Goal: Task Accomplishment & Management: Manage account settings

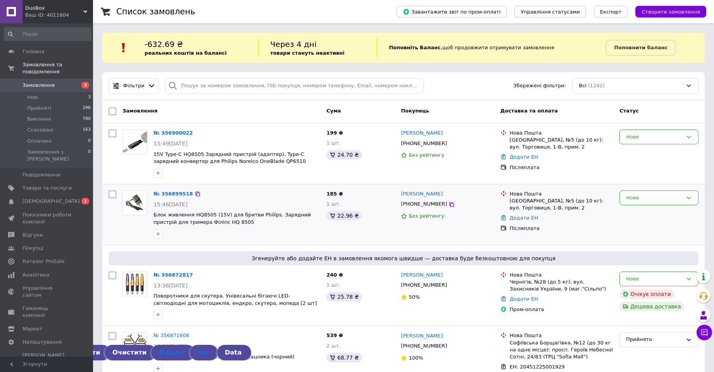
scroll to position [104, 0]
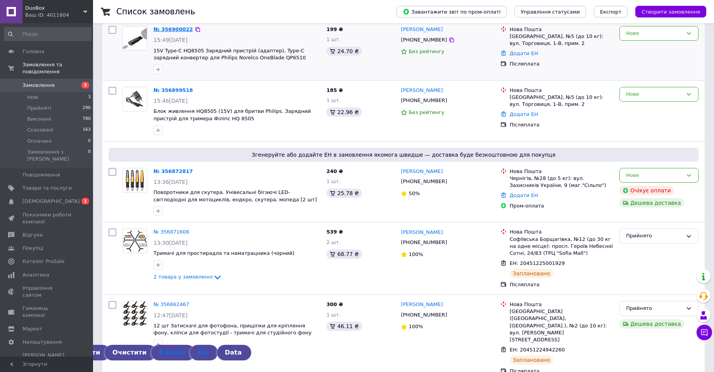
click at [170, 30] on link "№ 356900022" at bounding box center [174, 29] width 40 height 6
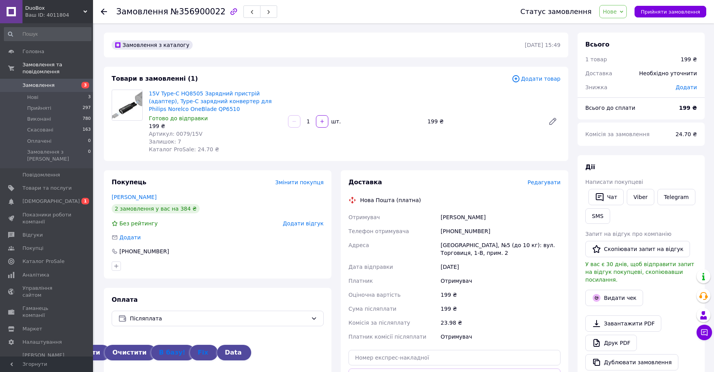
click at [47, 82] on span "Замовлення" at bounding box center [38, 85] width 32 height 7
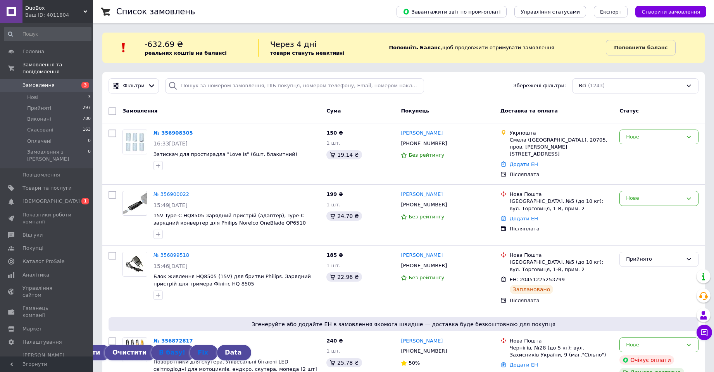
scroll to position [104, 0]
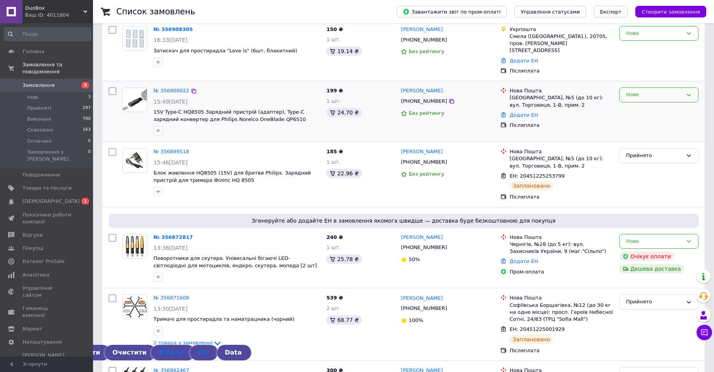
click at [633, 91] on div "Нове" at bounding box center [654, 95] width 57 height 8
click at [580, 122] on div "Післяплата" at bounding box center [562, 125] width 104 height 7
click at [635, 92] on div "Нове" at bounding box center [654, 95] width 57 height 8
click at [589, 124] on div "Нова Пошта Тернопіль, №5 (до 10 кг): вул. Торговиця, 1-В, прим. 2 Додати ЕН Піс…" at bounding box center [557, 111] width 119 height 54
drag, startPoint x: 152, startPoint y: 100, endPoint x: 199, endPoint y: 104, distance: 46.7
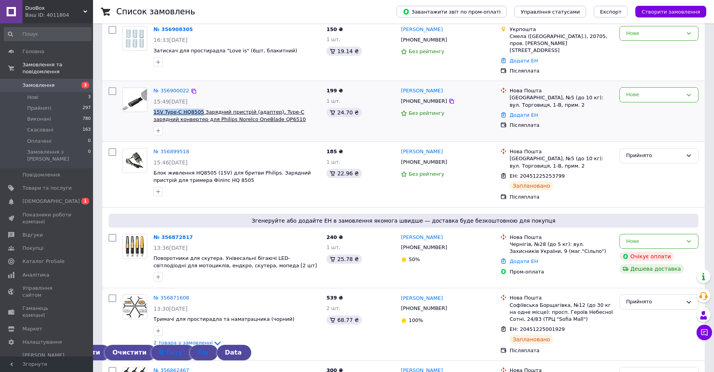
click at [199, 104] on div "№ 356900022 15:49, 12.08.2025 15V Type-C HQ8505 Зарядний пристрій (адаптер), Ty…" at bounding box center [236, 111] width 173 height 54
copy span "15V Type-C HQ8505"
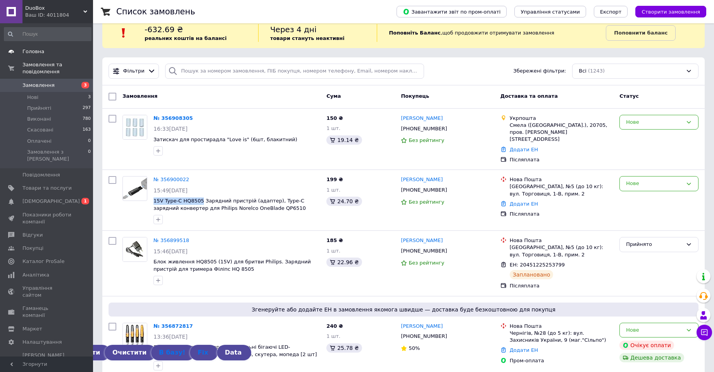
scroll to position [0, 0]
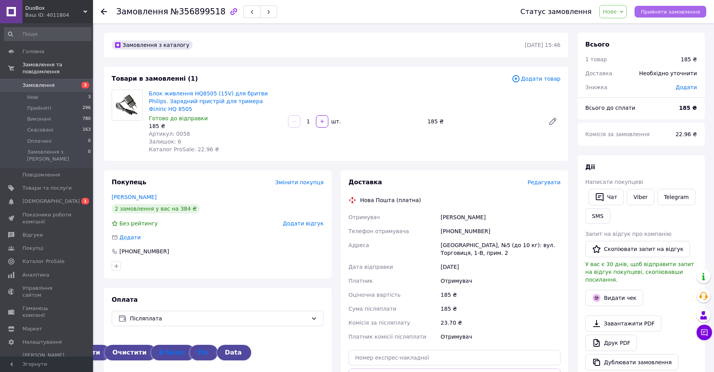
click at [669, 8] on button "Прийняти замовлення" at bounding box center [671, 12] width 72 height 12
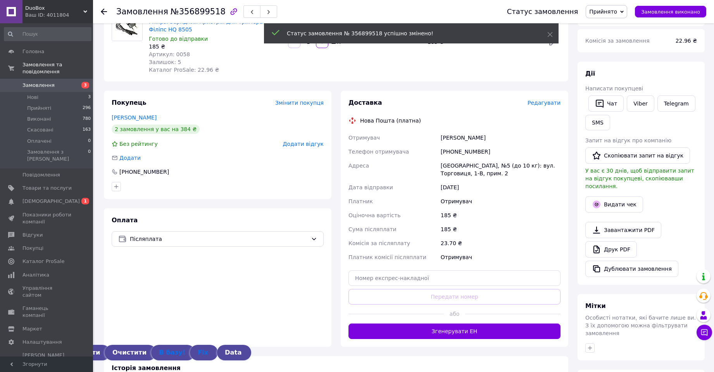
scroll to position [104, 0]
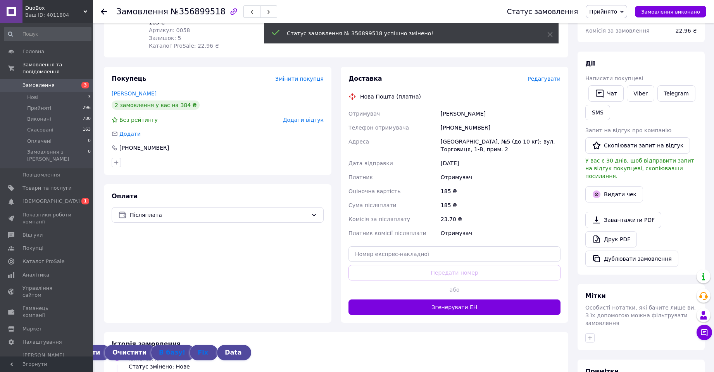
click at [450, 299] on button "Згенерувати ЕН" at bounding box center [455, 307] width 212 height 16
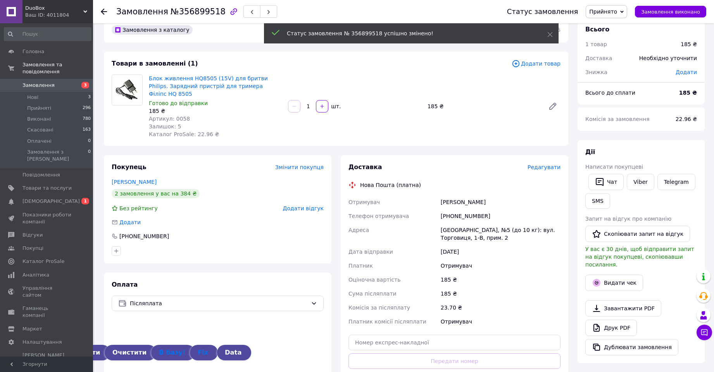
scroll to position [0, 0]
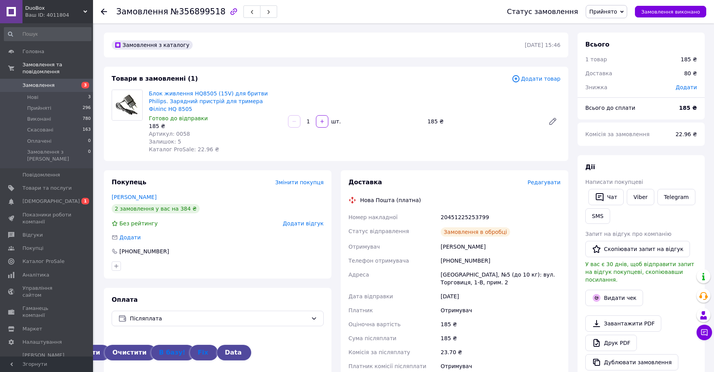
click at [186, 8] on span "№356899518" at bounding box center [198, 11] width 55 height 9
copy span "356899518"
click at [605, 197] on button "Чат" at bounding box center [606, 197] width 35 height 16
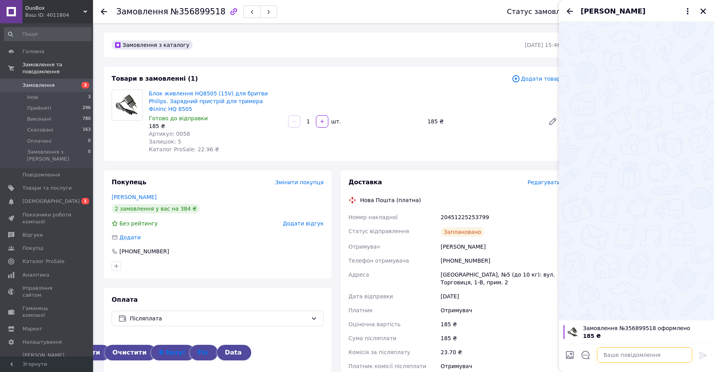
click at [611, 358] on textarea at bounding box center [644, 355] width 95 height 16
paste textarea "Дякуємо за покупку в інтернет-магазині DuoBox! Ваше замовлення буде відправлено…"
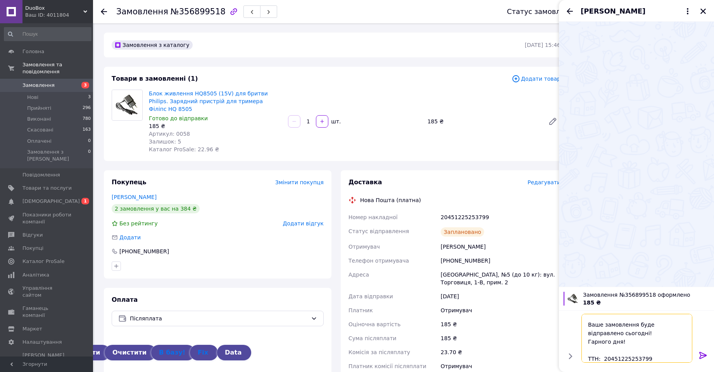
type textarea "Дякуємо за покупку в інтернет-магазині DuoBox! Ваше замовлення буде відправлено…"
click at [702, 356] on icon at bounding box center [703, 355] width 9 height 9
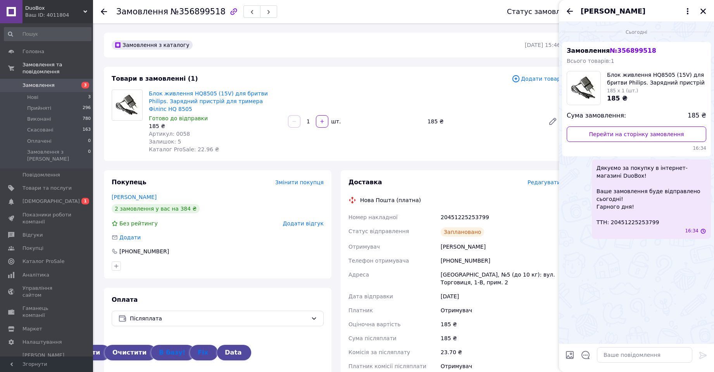
scroll to position [0, 0]
click at [704, 10] on icon "Закрити" at bounding box center [703, 11] width 5 height 5
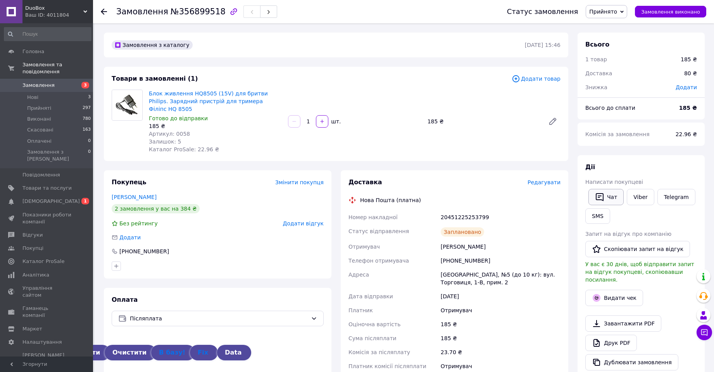
click at [613, 196] on button "Чат" at bounding box center [606, 197] width 35 height 16
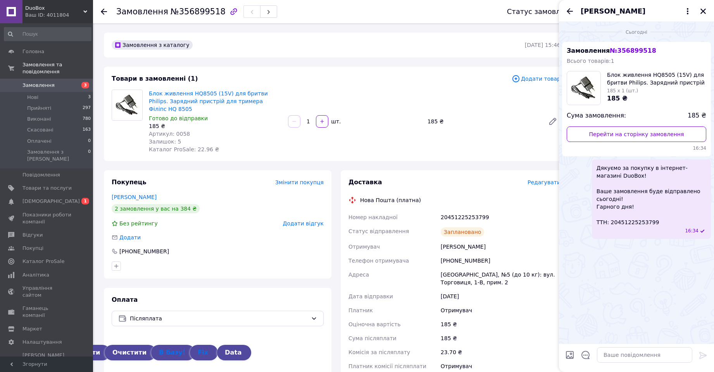
click at [565, 11] on div "[PERSON_NAME]" at bounding box center [636, 11] width 155 height 22
click at [568, 10] on icon "Назад" at bounding box center [569, 11] width 9 height 9
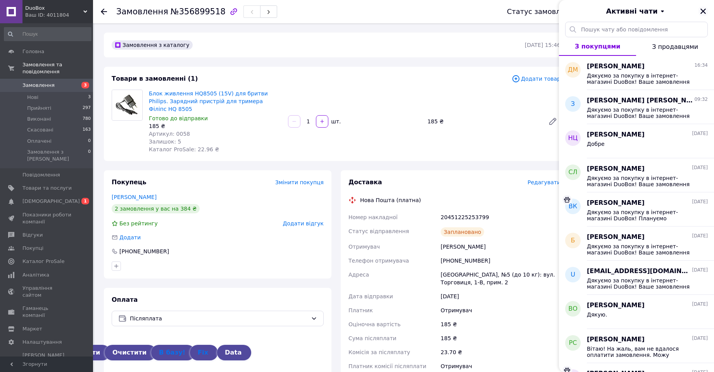
click at [705, 9] on icon "Закрити" at bounding box center [703, 11] width 7 height 7
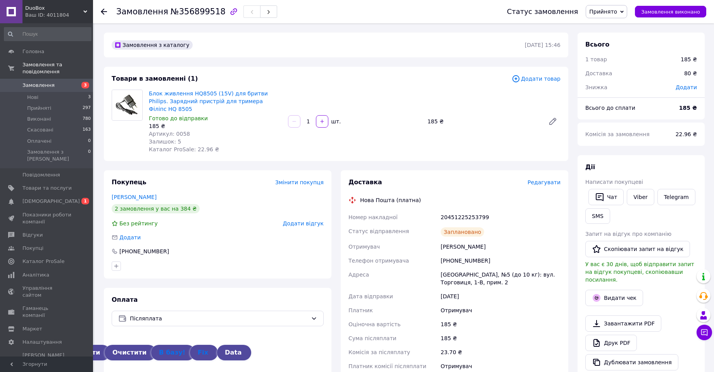
click at [103, 13] on icon at bounding box center [104, 12] width 6 height 6
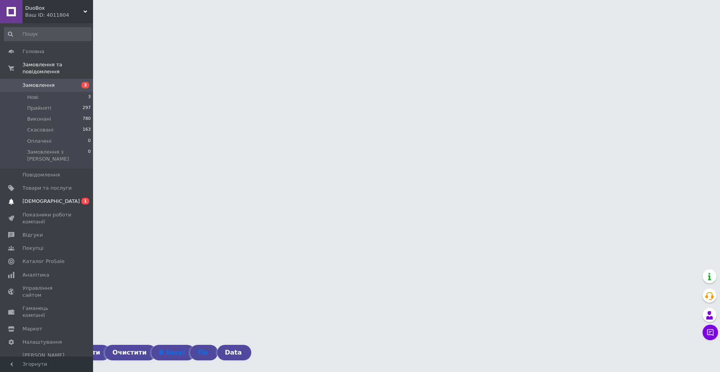
click at [35, 198] on span "[DEMOGRAPHIC_DATA]" at bounding box center [50, 201] width 57 height 7
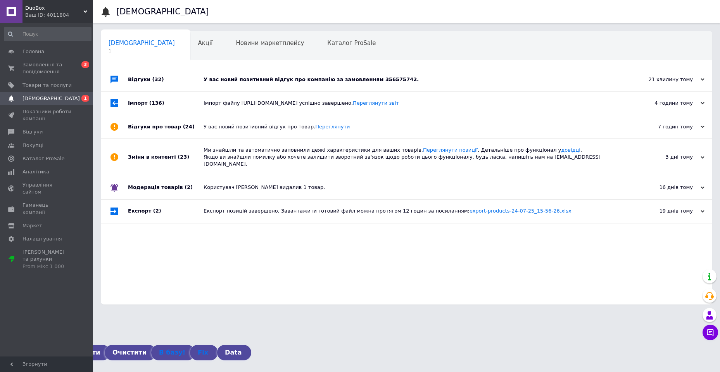
click at [262, 78] on div "У вас новий позитивний відгук про компанію за замовленням 356575742." at bounding box center [416, 79] width 424 height 7
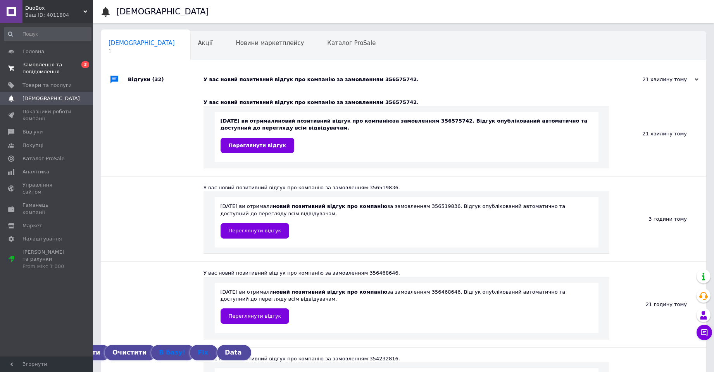
click at [35, 68] on span "Замовлення та повідомлення" at bounding box center [46, 68] width 49 height 14
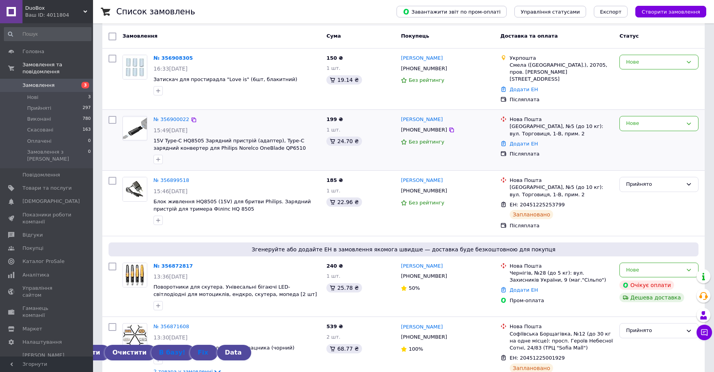
scroll to position [104, 0]
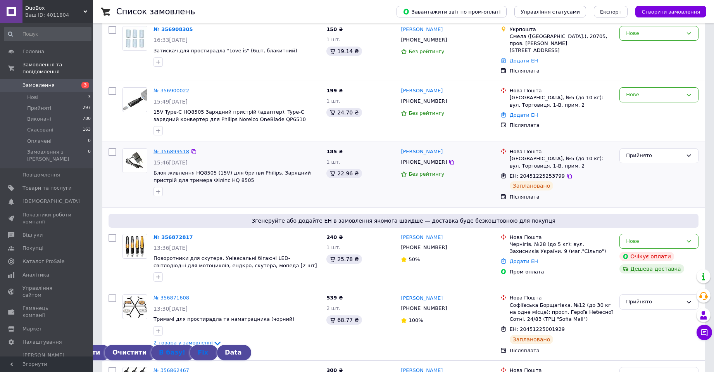
click at [169, 149] on link "№ 356899518" at bounding box center [172, 152] width 36 height 6
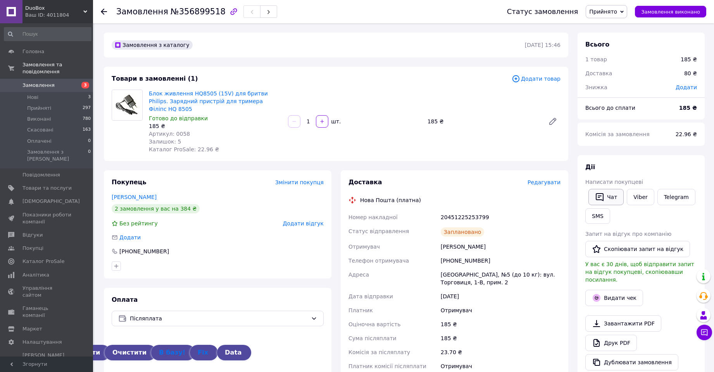
click at [610, 199] on button "Чат" at bounding box center [606, 197] width 35 height 16
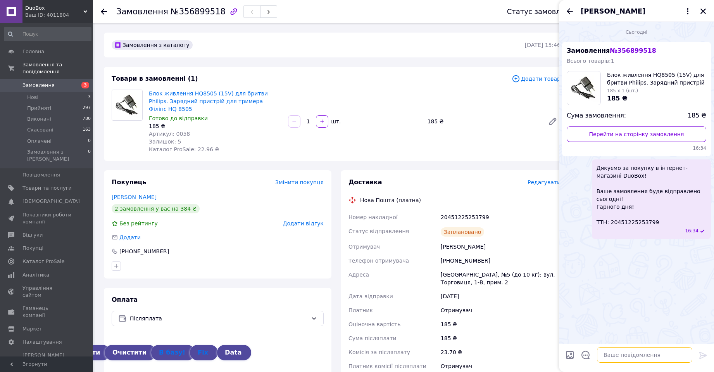
click at [611, 354] on textarea at bounding box center [644, 355] width 95 height 16
paste textarea "Я бачу, ви замовили ще 15V Type-C HQ8505 окремим замовленням. Можна уточнити, в…"
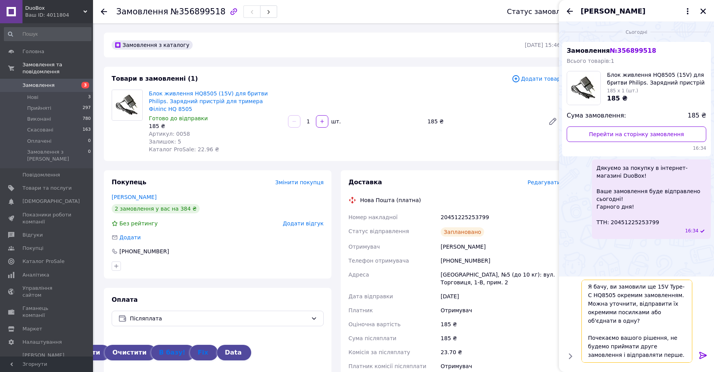
type textarea "Я бачу, ви замовили ще 15V Type-C HQ8505 окремим замовленням. Можна уточнити, в…"
click at [702, 351] on icon at bounding box center [703, 355] width 9 height 9
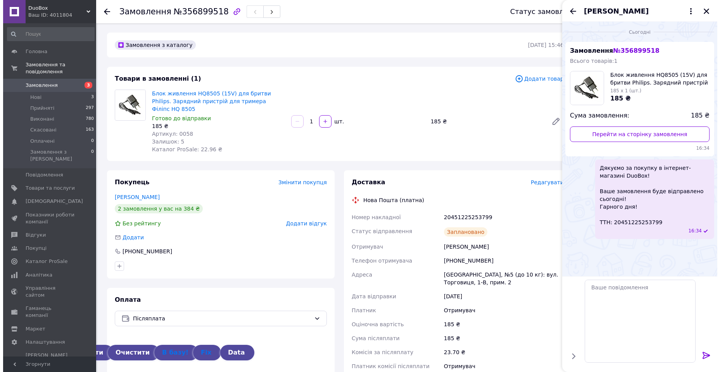
scroll to position [0, 0]
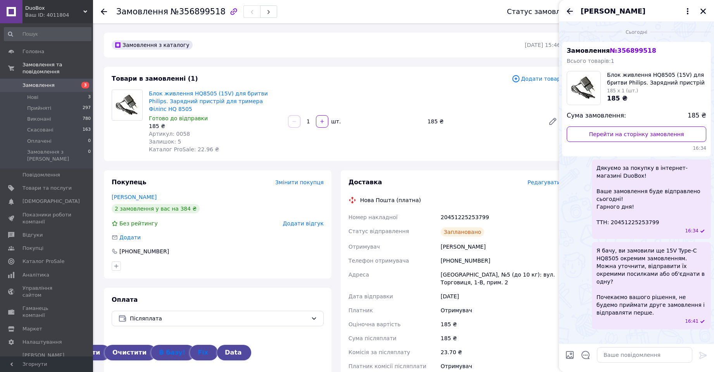
click at [569, 10] on icon "Назад" at bounding box center [570, 11] width 6 height 6
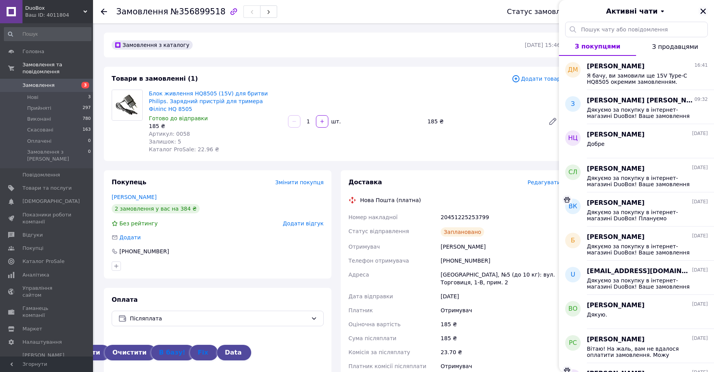
click at [701, 8] on icon "Закрити" at bounding box center [703, 11] width 7 height 7
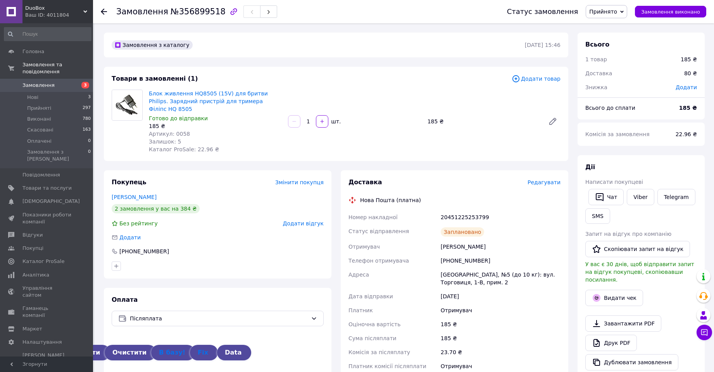
click at [441, 78] on div "Товари в замовленні (1)" at bounding box center [312, 78] width 400 height 9
click at [41, 82] on span "Замовлення" at bounding box center [38, 85] width 32 height 7
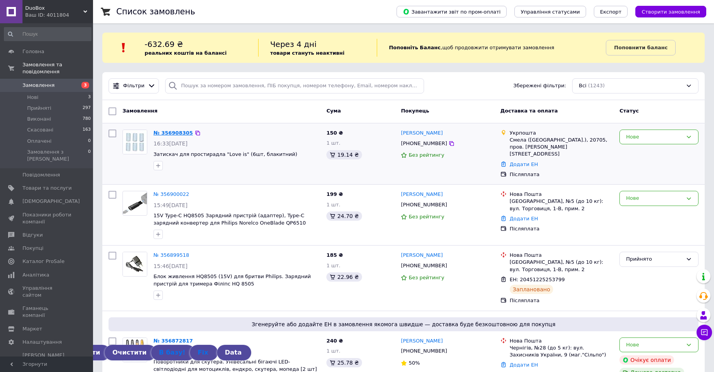
click at [168, 130] on link "№ 356908305" at bounding box center [174, 133] width 40 height 6
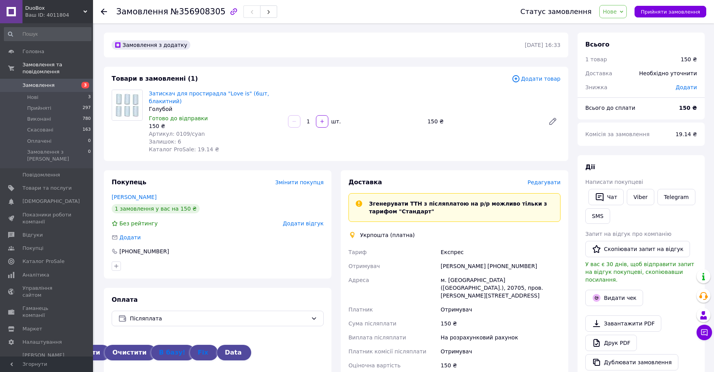
click at [508, 259] on div "Ольга Комаровская +380637220602" at bounding box center [500, 266] width 123 height 14
copy div "380637220602"
click at [544, 179] on span "Редагувати" at bounding box center [544, 182] width 33 height 6
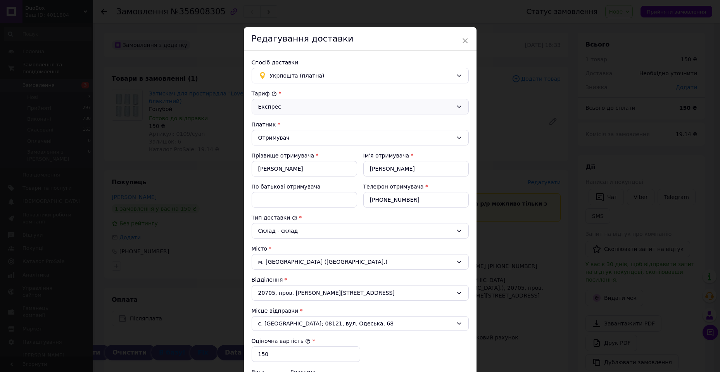
click at [292, 111] on div "Експрес" at bounding box center [355, 106] width 195 height 9
click at [282, 123] on li "Стандарт" at bounding box center [360, 123] width 216 height 15
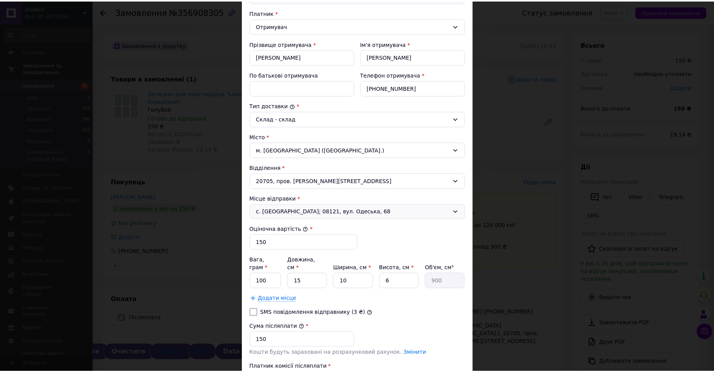
scroll to position [185, 0]
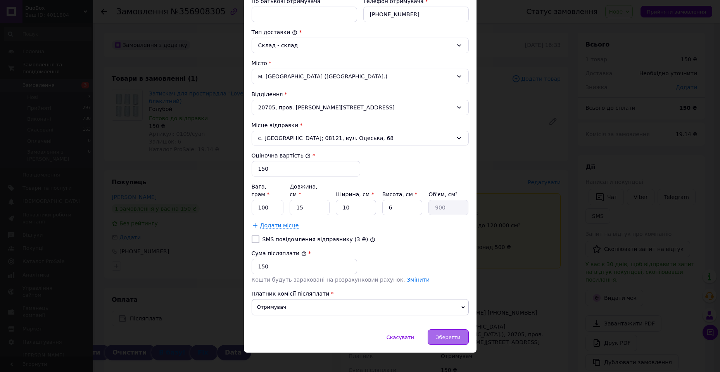
click at [445, 334] on span "Зберегти" at bounding box center [448, 337] width 24 height 6
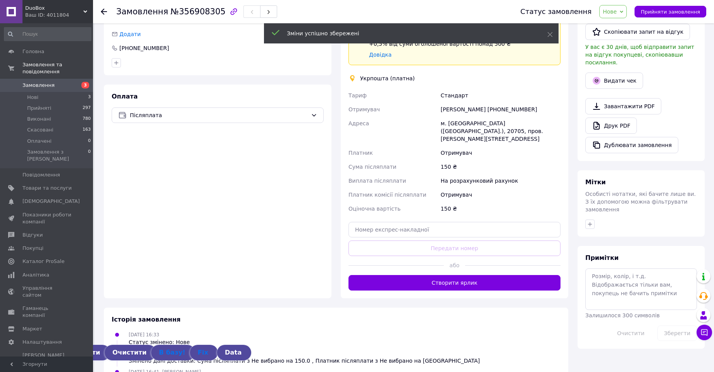
scroll to position [232, 0]
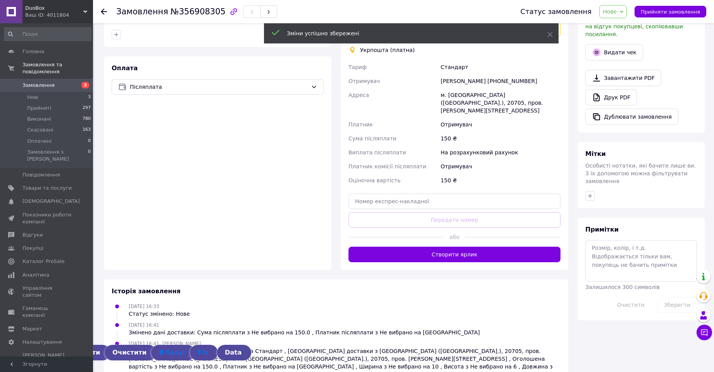
drag, startPoint x: 467, startPoint y: 236, endPoint x: 477, endPoint y: 244, distance: 13.0
click at [467, 247] on button "Створити ярлик" at bounding box center [455, 255] width 212 height 16
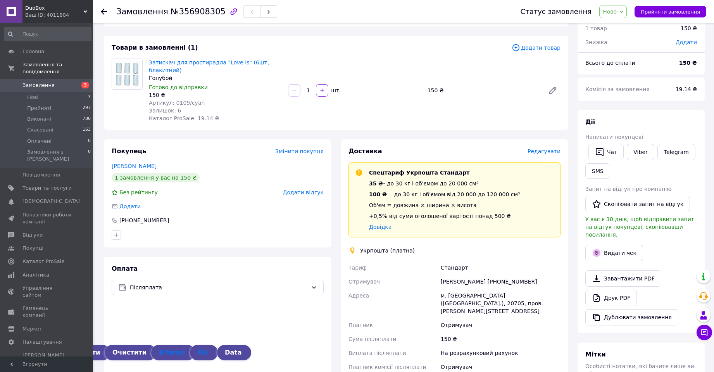
scroll to position [0, 0]
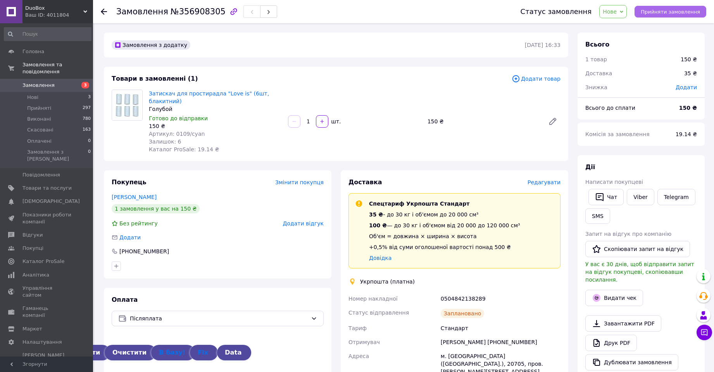
click at [657, 11] on span "Прийняти замовлення" at bounding box center [670, 12] width 59 height 6
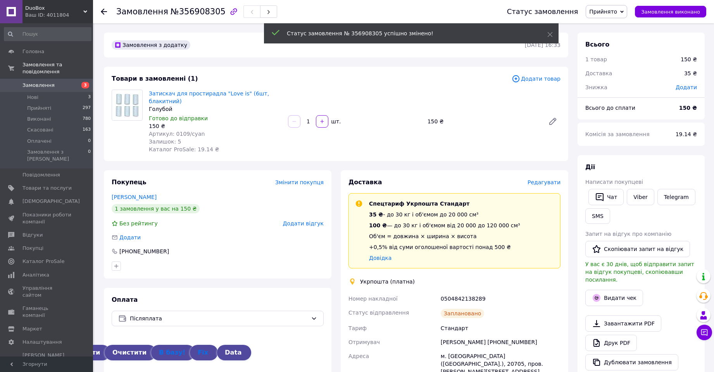
click at [194, 11] on span "№356908305" at bounding box center [198, 11] width 55 height 9
copy span "356908305"
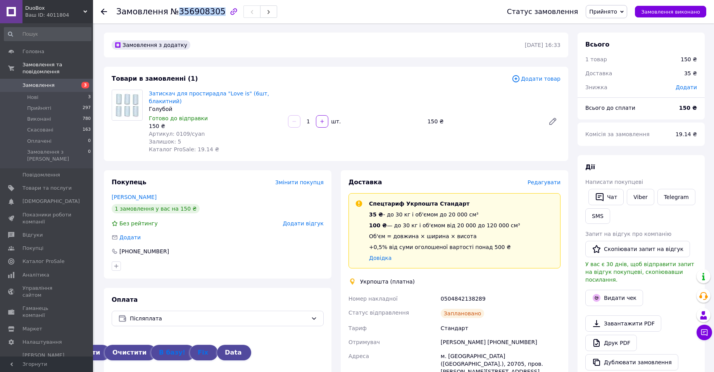
copy span "356908305"
click at [603, 194] on icon "button" at bounding box center [600, 197] width 8 height 8
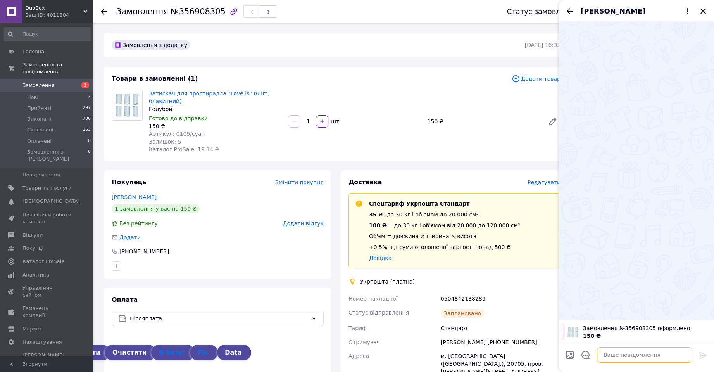
click at [616, 350] on textarea at bounding box center [644, 355] width 95 height 16
paste textarea "Дякуємо за покупку в інтернет-магазині DuoBox! Ваше замовлення буде відправлено…"
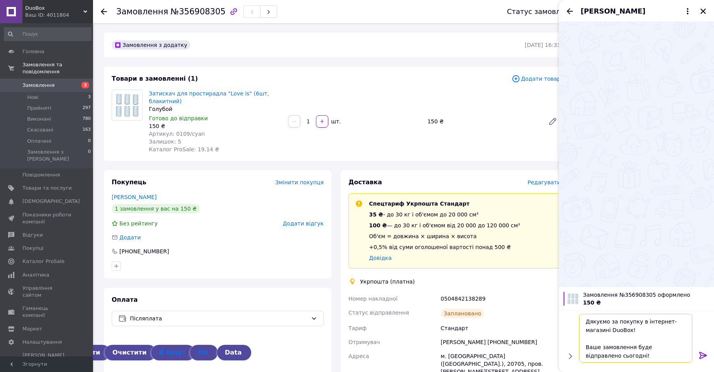
scroll to position [22, 0]
type textarea "Дякуємо за покупку в інтернет-магазині DuoBox! Ваше замовлення буде відправлено…"
click at [704, 354] on icon at bounding box center [703, 355] width 9 height 9
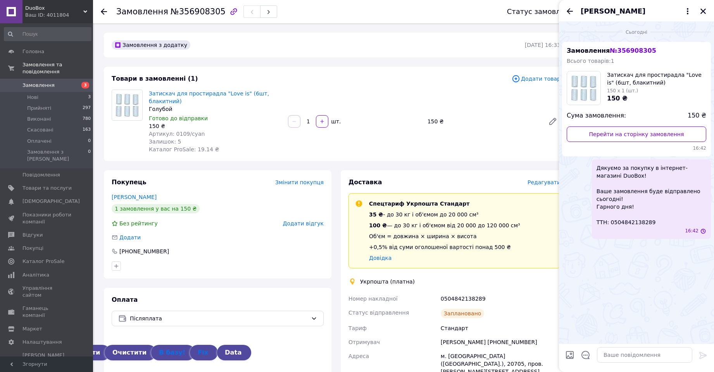
scroll to position [0, 0]
click at [36, 56] on link "Головна" at bounding box center [47, 51] width 95 height 13
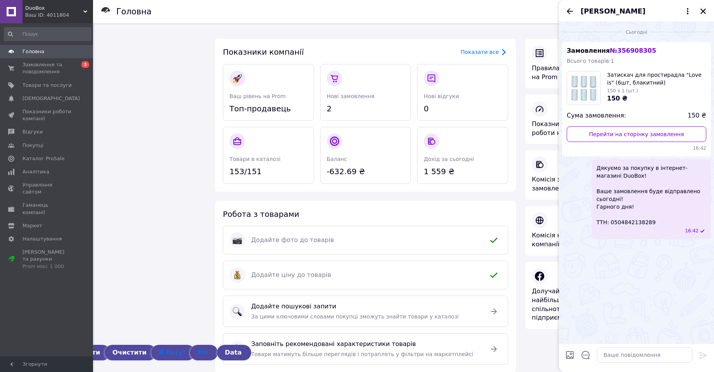
click at [705, 11] on icon "Закрити" at bounding box center [703, 11] width 7 height 7
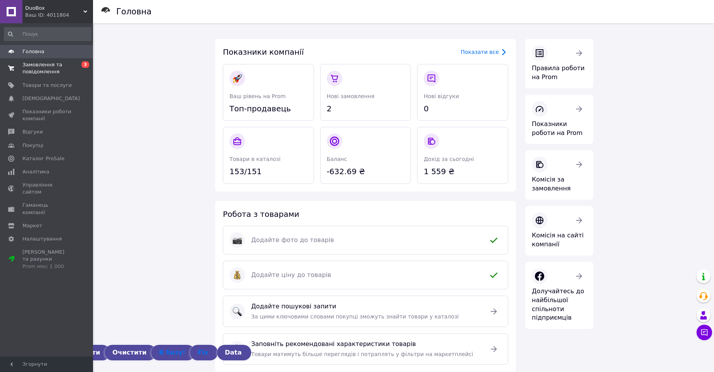
click at [42, 67] on span "Замовлення та повідомлення" at bounding box center [46, 68] width 49 height 14
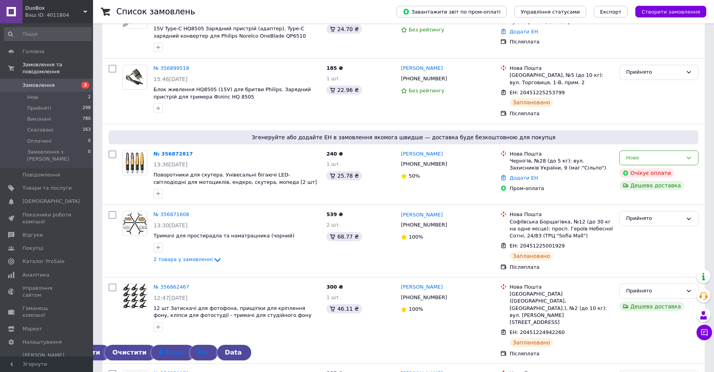
scroll to position [207, 0]
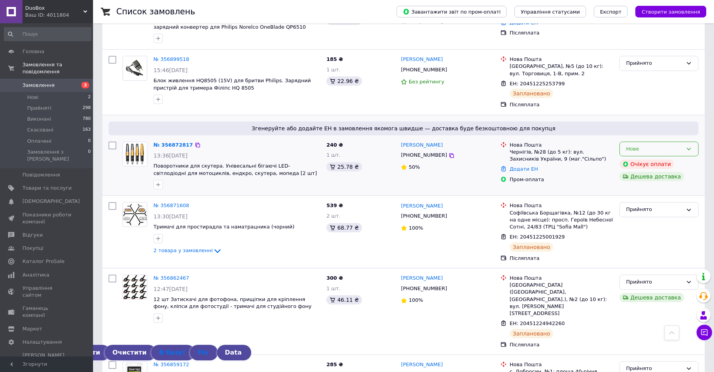
click at [660, 145] on div "Нове" at bounding box center [654, 149] width 57 height 8
drag, startPoint x: 642, startPoint y: 183, endPoint x: 640, endPoint y: 194, distance: 11.0
click at [642, 186] on li "Скасовано" at bounding box center [659, 193] width 78 height 14
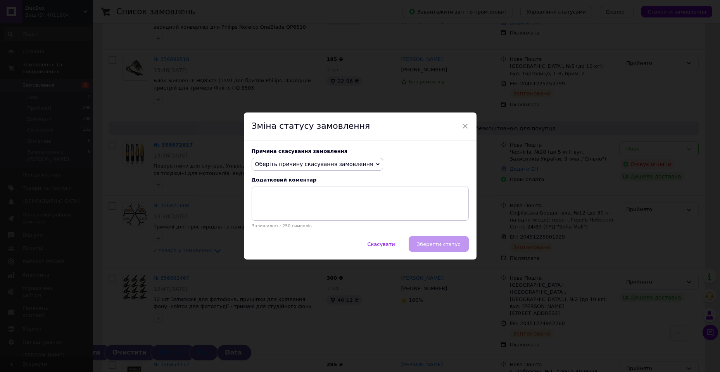
click at [340, 169] on span "Оберіть причину скасування замовлення" at bounding box center [318, 164] width 132 height 13
click at [280, 200] on li "Оплата не надійшла" at bounding box center [317, 200] width 131 height 11
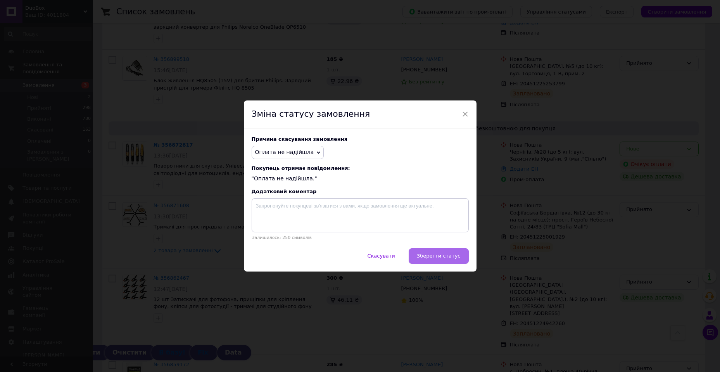
click at [451, 261] on button "Зберегти статус" at bounding box center [439, 256] width 60 height 16
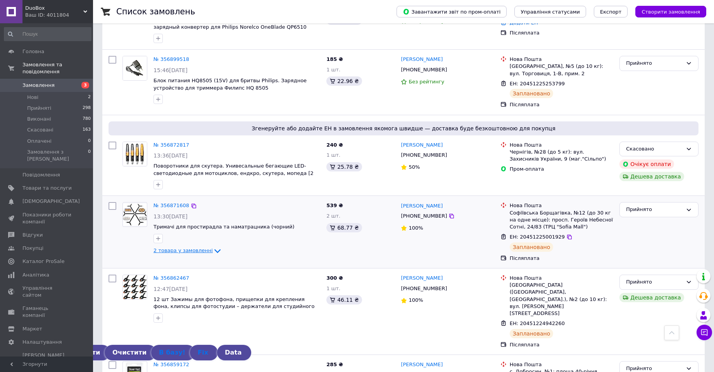
click at [214, 249] on icon at bounding box center [217, 251] width 6 height 4
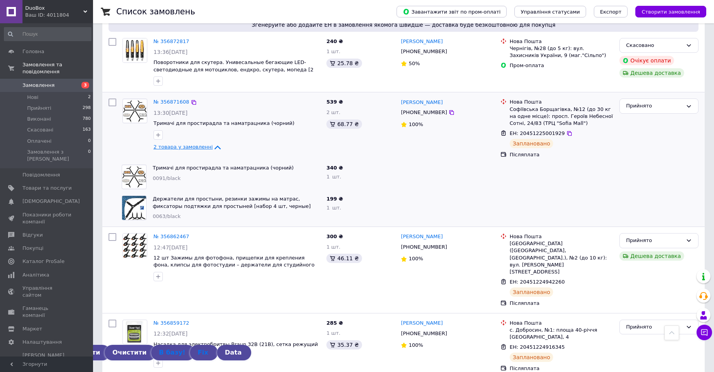
scroll to position [0, 0]
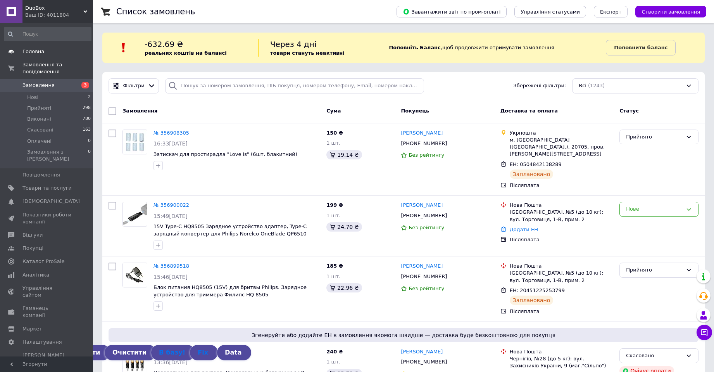
click at [35, 50] on span "Головна" at bounding box center [33, 51] width 22 height 7
click at [704, 327] on button "Чат з покупцем 2" at bounding box center [705, 333] width 16 height 16
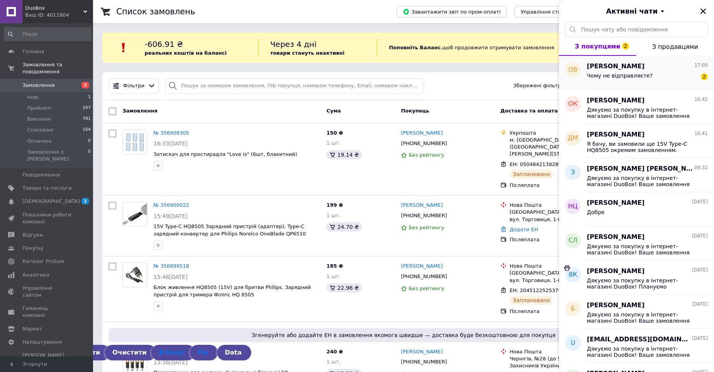
click at [620, 71] on div "Чому не відправляєте? 2" at bounding box center [647, 77] width 121 height 12
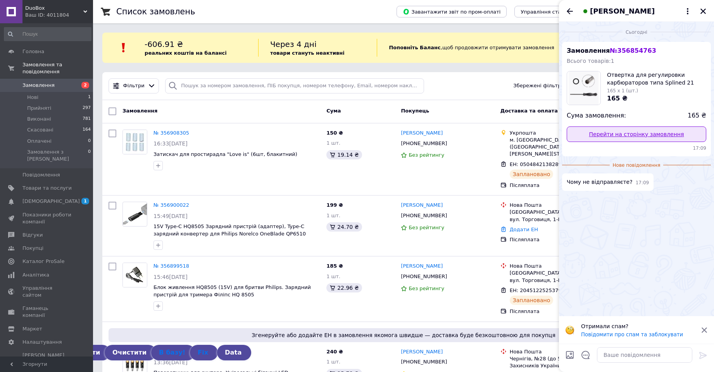
click at [631, 134] on link "Перейти на сторінку замовлення" at bounding box center [637, 134] width 140 height 16
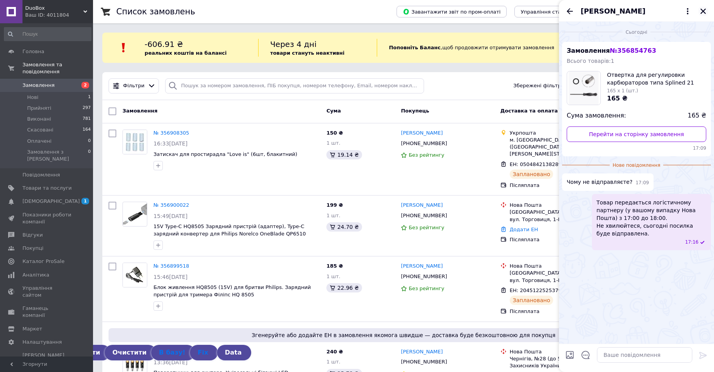
click at [703, 12] on icon "Закрити" at bounding box center [703, 11] width 5 height 5
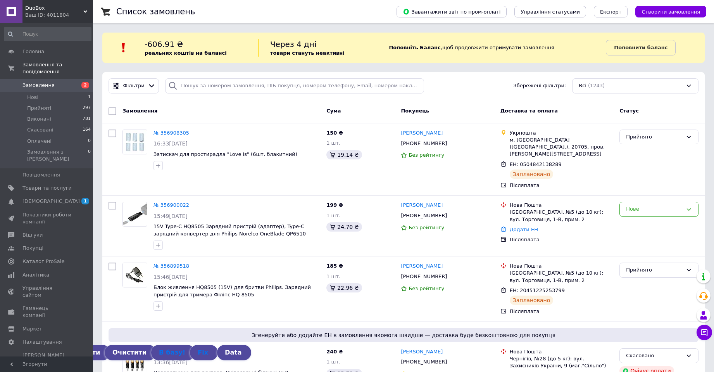
click at [35, 11] on span "DuoBox" at bounding box center [54, 8] width 58 height 7
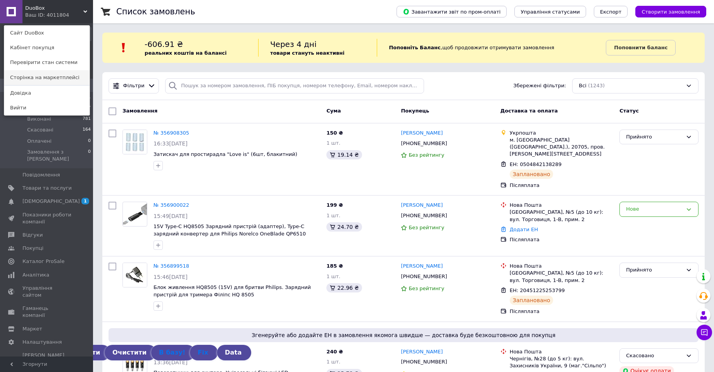
click at [45, 78] on link "Сторінка на маркетплейсі" at bounding box center [46, 77] width 85 height 15
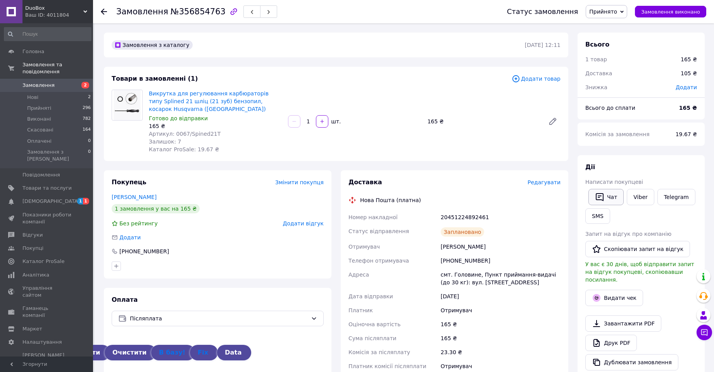
click at [609, 195] on button "Чат" at bounding box center [606, 197] width 35 height 16
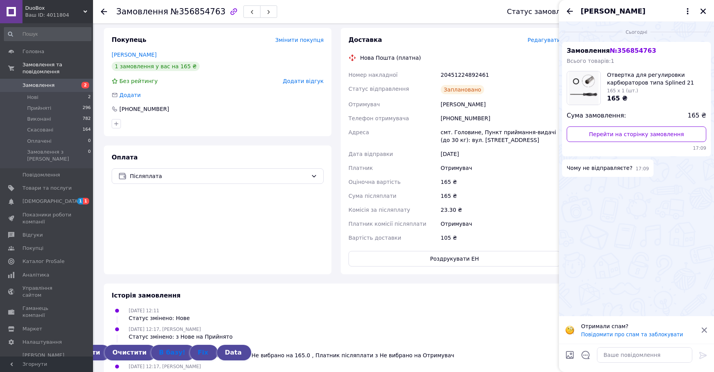
scroll to position [188, 0]
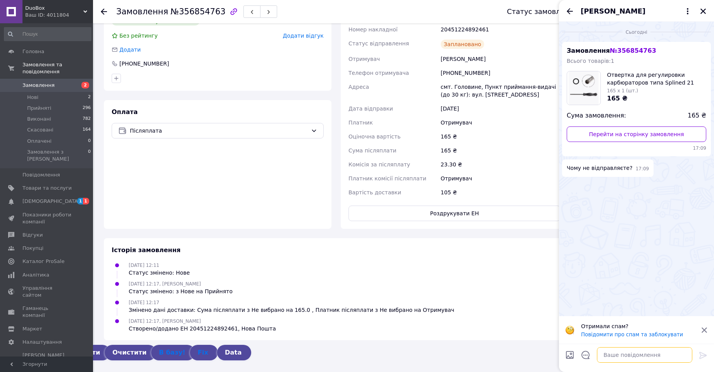
click at [614, 354] on textarea at bounding box center [644, 355] width 95 height 16
paste textarea "Товар передається логістичному партнеру (у вашому випадку Нова Пошта) з 17:00 д…"
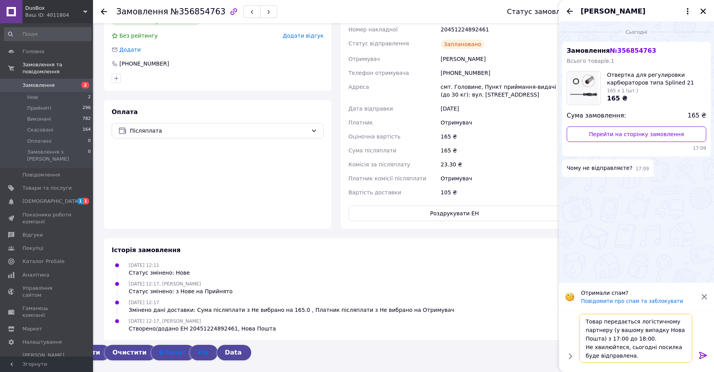
scroll to position [1, 0]
type textarea "Товар передається логістичному партнеру (у вашому випадку Нова Пошта) з 17:00 д…"
click at [702, 356] on icon at bounding box center [703, 355] width 9 height 9
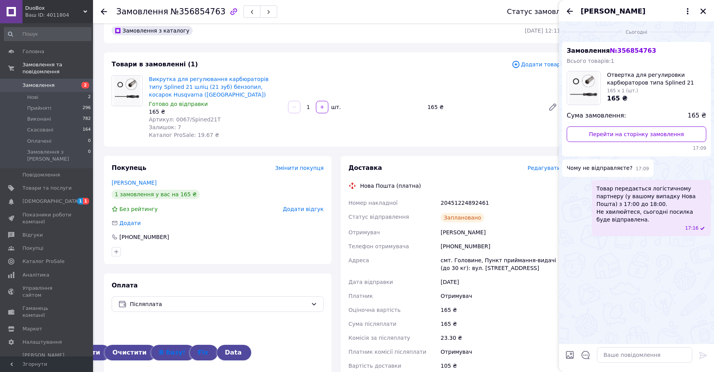
scroll to position [0, 0]
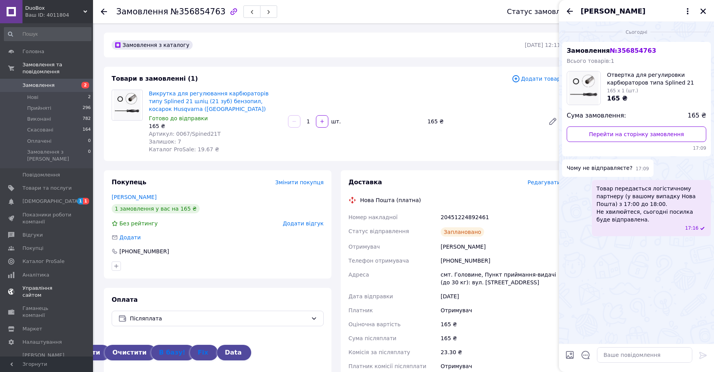
click at [48, 198] on span "[DEMOGRAPHIC_DATA]" at bounding box center [50, 201] width 57 height 7
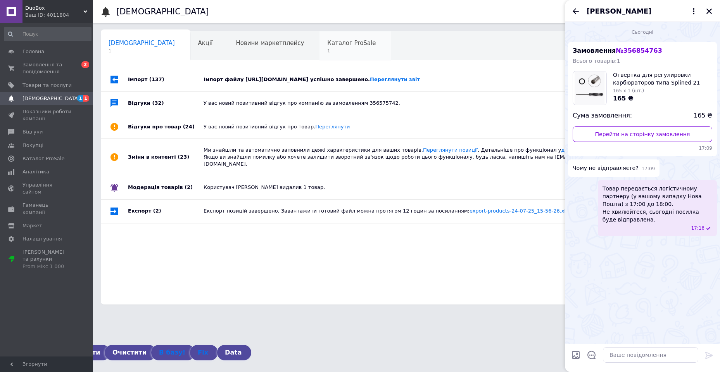
click at [327, 40] on span "Каталог ProSale" at bounding box center [351, 43] width 48 height 7
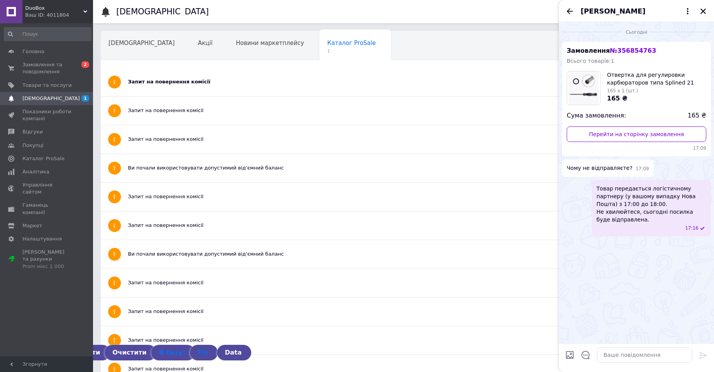
click at [182, 80] on div "Запит на повернення комісії" at bounding box center [374, 81] width 493 height 7
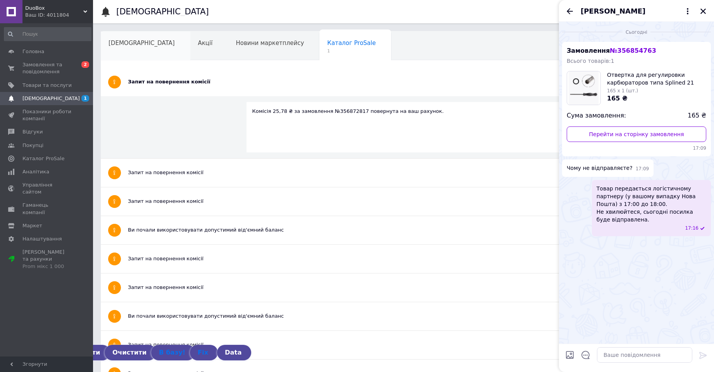
click at [129, 43] on span "[DEMOGRAPHIC_DATA]" at bounding box center [142, 43] width 66 height 7
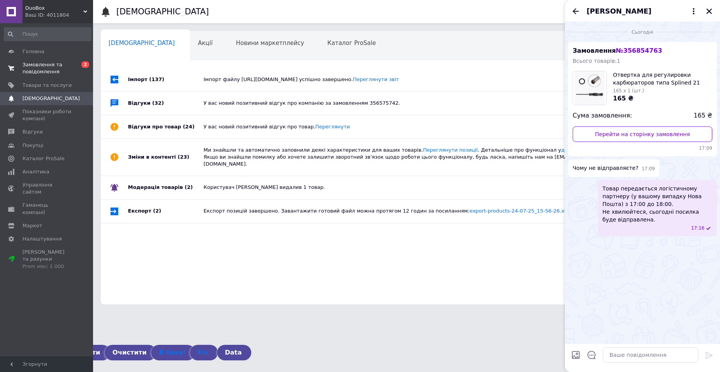
click at [37, 68] on span "Замовлення та повідомлення" at bounding box center [46, 68] width 49 height 14
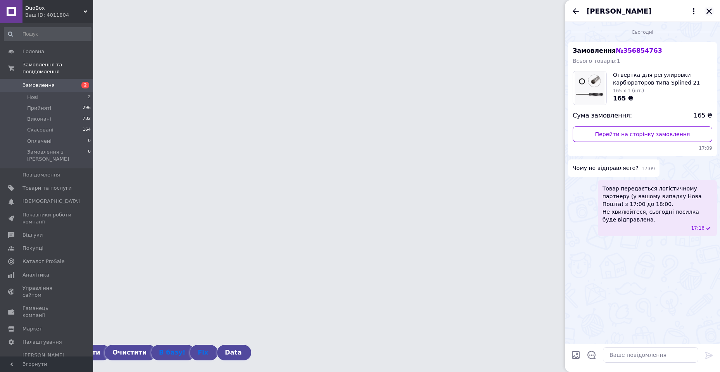
click at [708, 9] on icon "Закрити" at bounding box center [709, 11] width 7 height 7
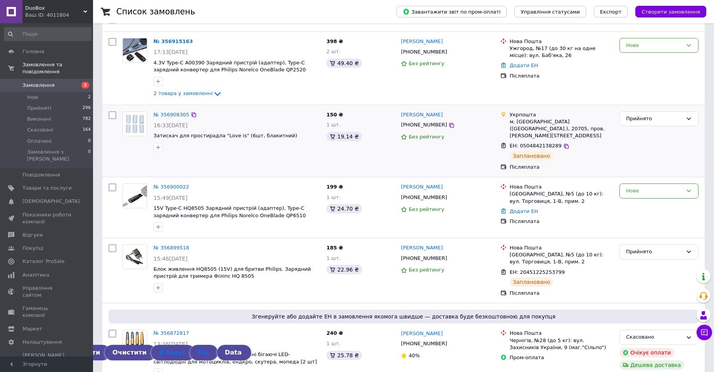
scroll to position [104, 0]
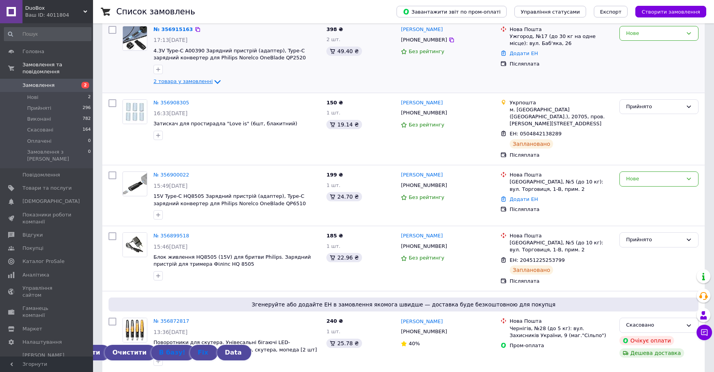
click at [213, 81] on icon at bounding box center [217, 81] width 9 height 9
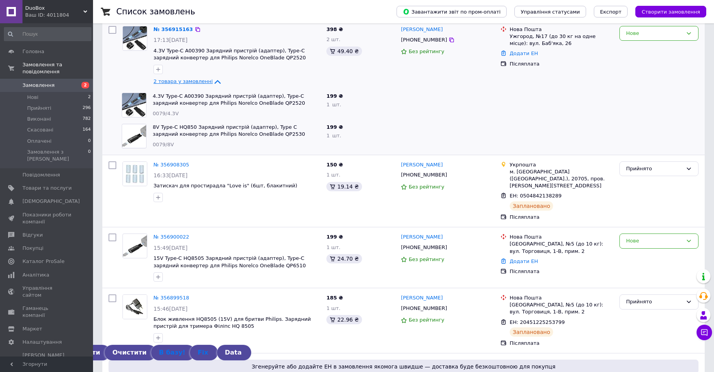
scroll to position [0, 0]
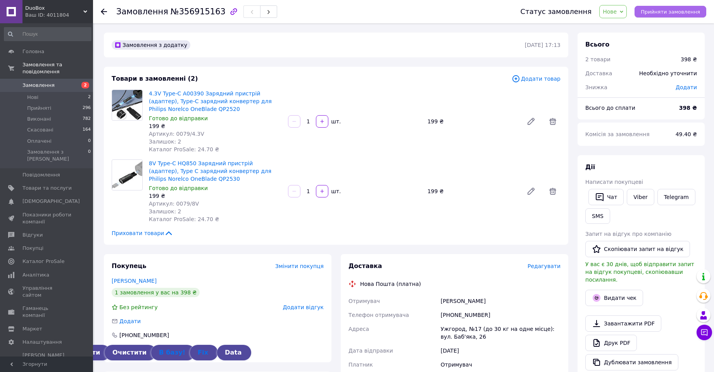
click at [659, 10] on span "Прийняти замовлення" at bounding box center [670, 12] width 59 height 6
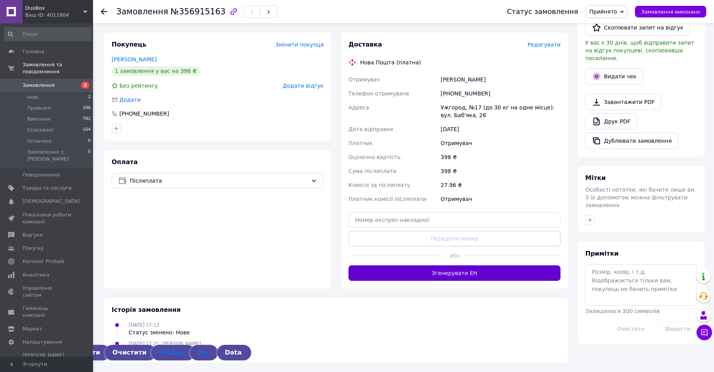
click at [443, 277] on button "Згенерувати ЕН" at bounding box center [455, 273] width 212 height 16
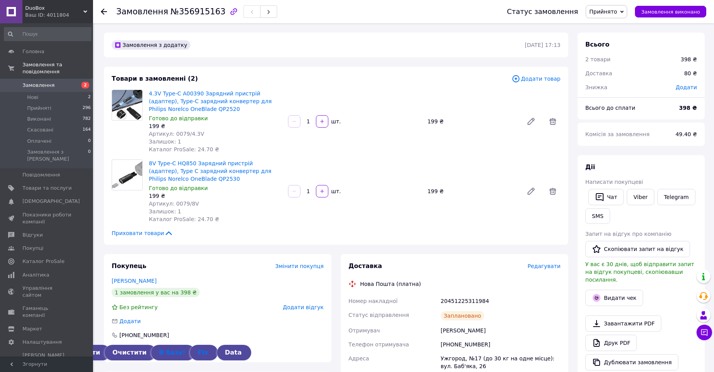
click at [192, 11] on span "№356915163" at bounding box center [198, 11] width 55 height 9
copy span "356915163"
click at [612, 199] on button "Чат" at bounding box center [606, 197] width 35 height 16
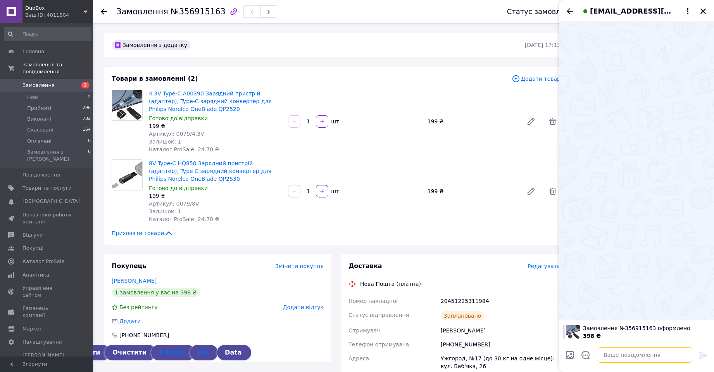
click at [602, 354] on textarea at bounding box center [644, 355] width 95 height 16
paste textarea "Дякуємо за покупку в інтернет-магазині DuoBox! Ваше замовлення буде відправлено…"
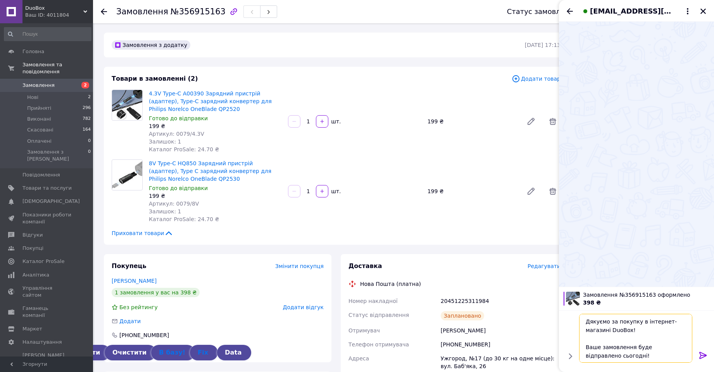
scroll to position [22, 0]
type textarea "Дякуємо за покупку в інтернет-магазині DuoBox! Ваше замовлення буде відправлено…"
click at [701, 359] on icon at bounding box center [703, 355] width 9 height 9
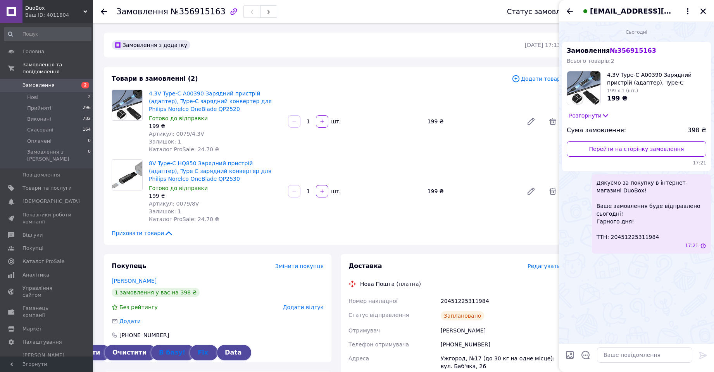
scroll to position [0, 0]
click at [473, 137] on div "4.3V Type-C A00390 Зарядний пристрій (адаптер), Type-C зарядний конвертер для P…" at bounding box center [355, 121] width 418 height 67
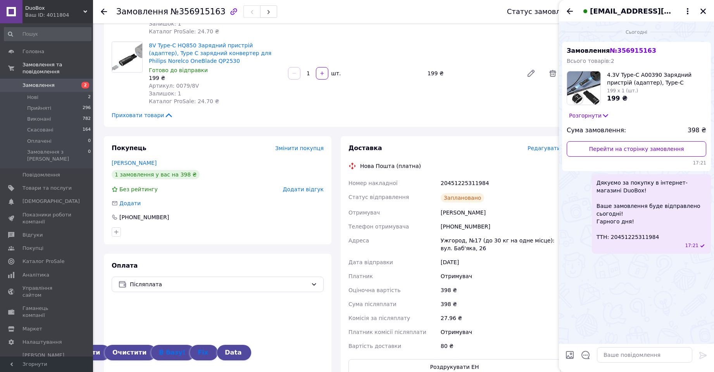
scroll to position [104, 0]
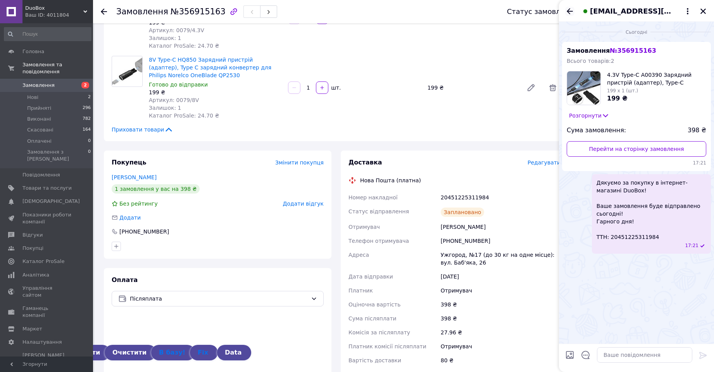
click at [568, 10] on icon "Назад" at bounding box center [570, 11] width 6 height 6
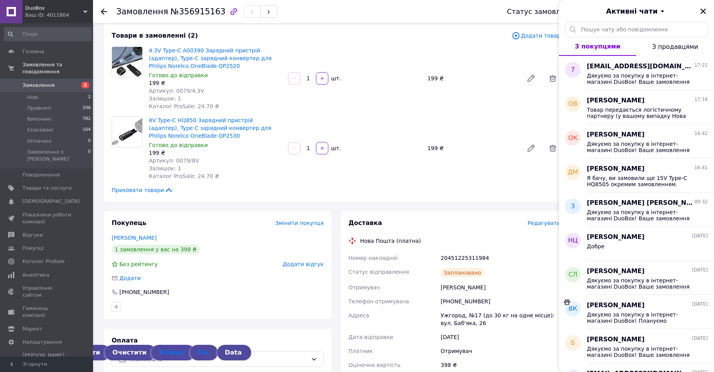
scroll to position [0, 0]
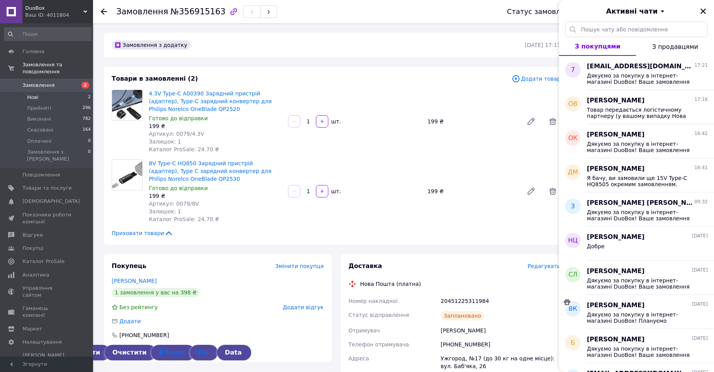
click at [36, 94] on span "Нові" at bounding box center [32, 97] width 11 height 7
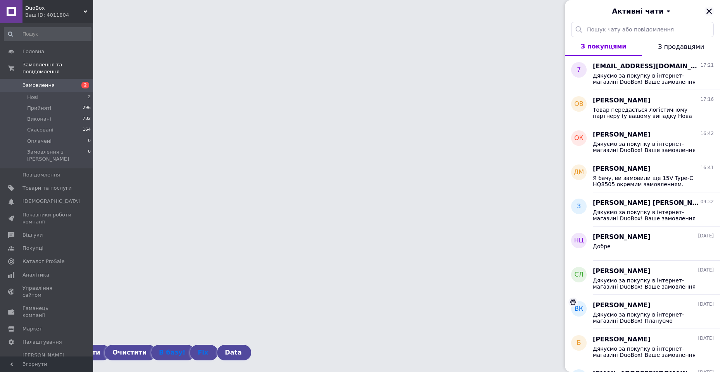
click at [708, 15] on button "Закрити" at bounding box center [709, 11] width 9 height 9
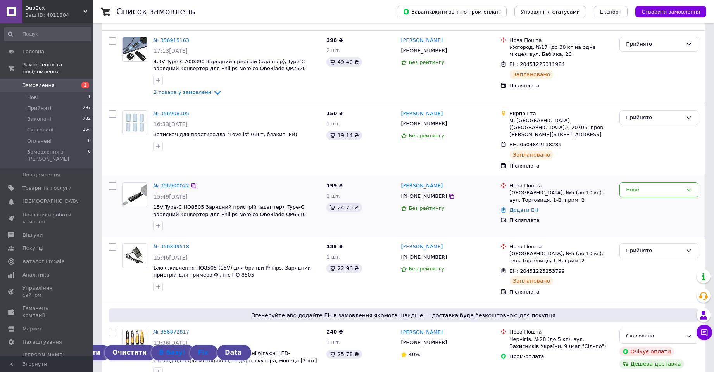
scroll to position [104, 0]
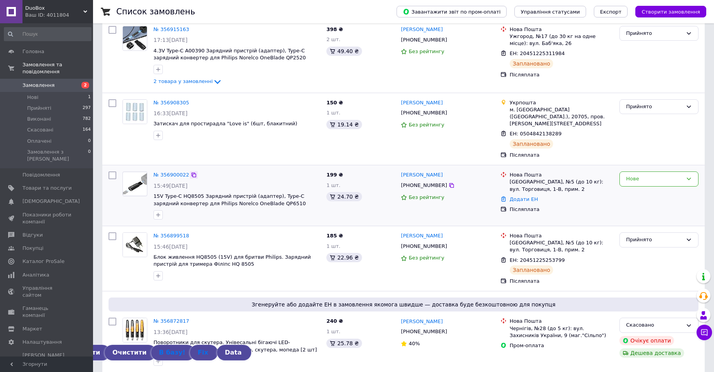
click at [191, 172] on icon at bounding box center [194, 175] width 6 height 6
click at [252, 194] on span "15V Type-C HQ8505 Зарядний пристрій (адаптер), Type-C зарядний конвертер для Ph…" at bounding box center [230, 199] width 152 height 13
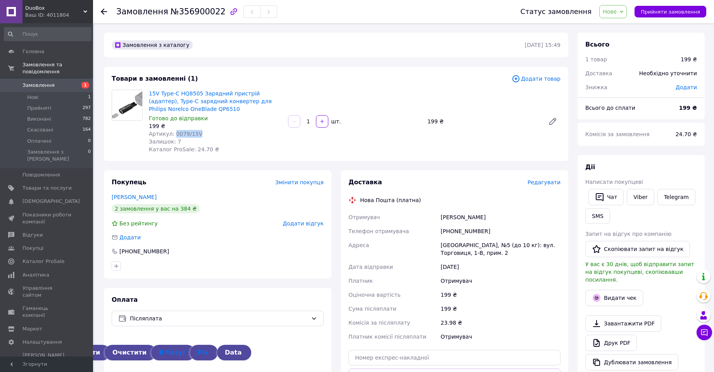
drag, startPoint x: 172, startPoint y: 132, endPoint x: 201, endPoint y: 131, distance: 29.1
click at [201, 131] on div "Артикул: 0079/15V" at bounding box center [215, 134] width 133 height 8
copy span "0079/15V"
click at [55, 82] on span "Замовлення" at bounding box center [46, 85] width 49 height 7
